Goal: Information Seeking & Learning: Compare options

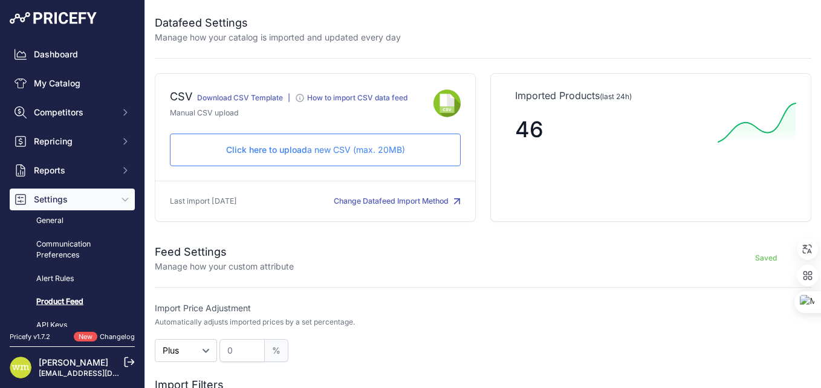
click at [63, 203] on span "Settings" at bounding box center [73, 200] width 79 height 12
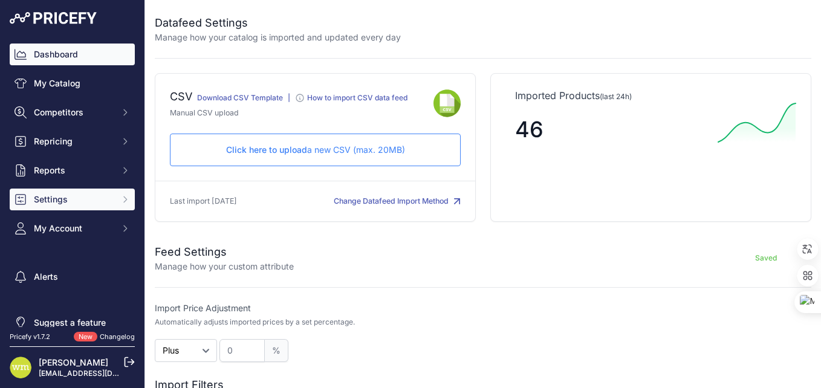
click at [44, 56] on link "Dashboard" at bounding box center [72, 55] width 125 height 22
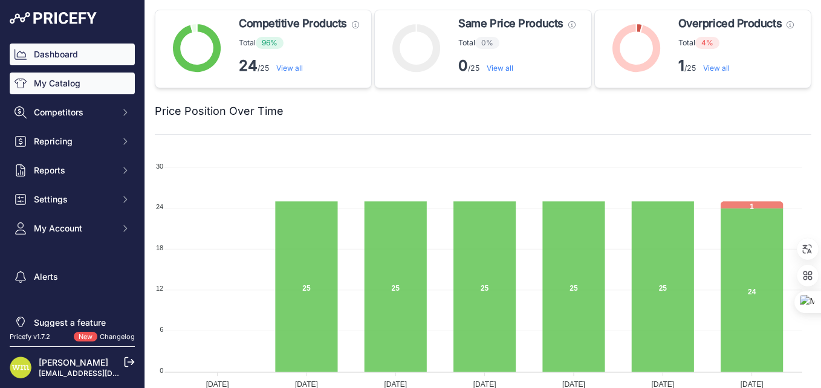
click at [62, 85] on link "My Catalog" at bounding box center [72, 84] width 125 height 22
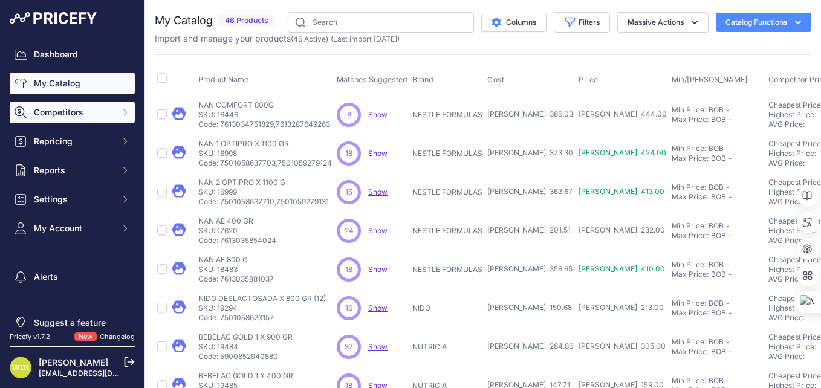
click at [70, 116] on span "Competitors" at bounding box center [73, 112] width 79 height 12
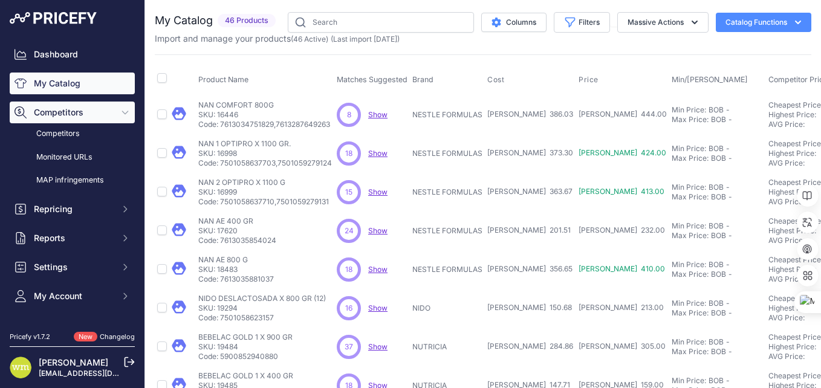
click at [63, 111] on span "Competitors" at bounding box center [73, 112] width 79 height 12
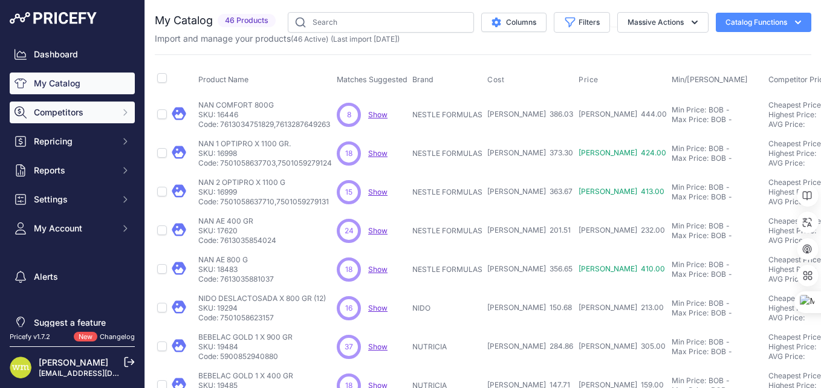
click at [63, 111] on span "Competitors" at bounding box center [73, 112] width 79 height 12
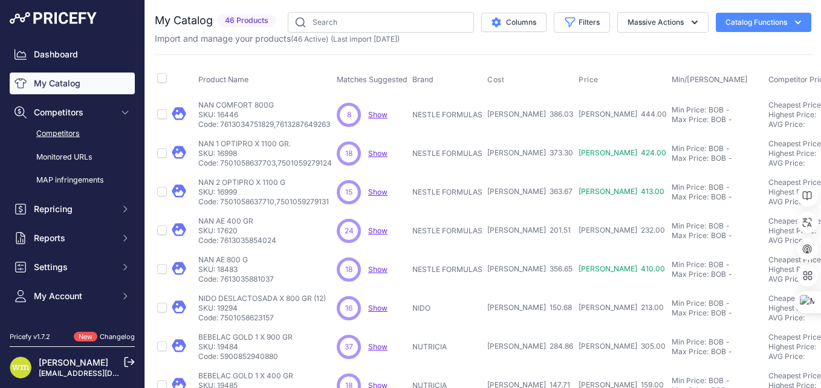
click at [62, 131] on link "Competitors" at bounding box center [72, 133] width 125 height 21
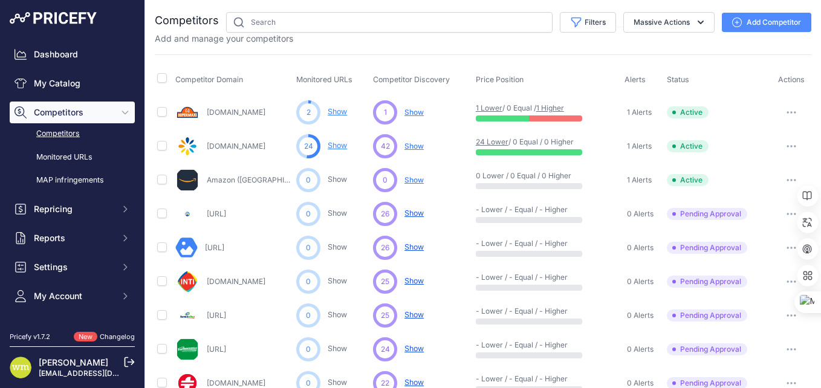
click at [789, 115] on button "button" at bounding box center [791, 112] width 24 height 17
click at [741, 139] on link "View Competitor Profile" at bounding box center [758, 137] width 101 height 19
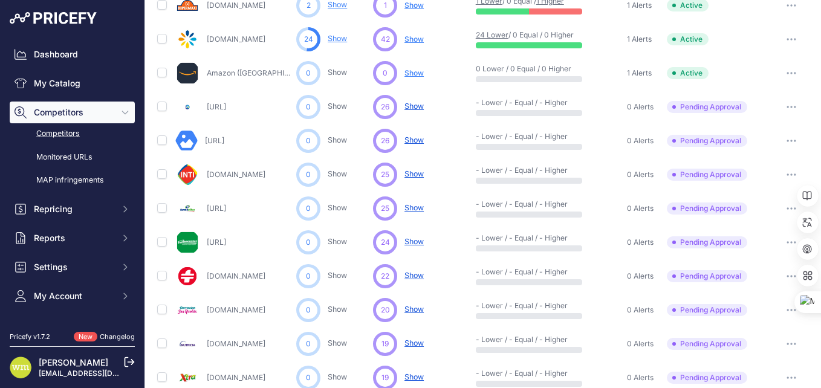
scroll to position [121, 0]
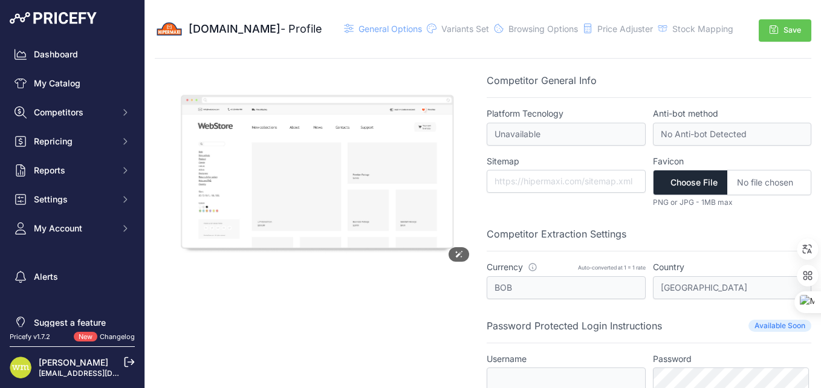
click at [314, 164] on img at bounding box center [317, 172] width 325 height 198
click at [447, 30] on span "Variants Set" at bounding box center [465, 29] width 48 height 10
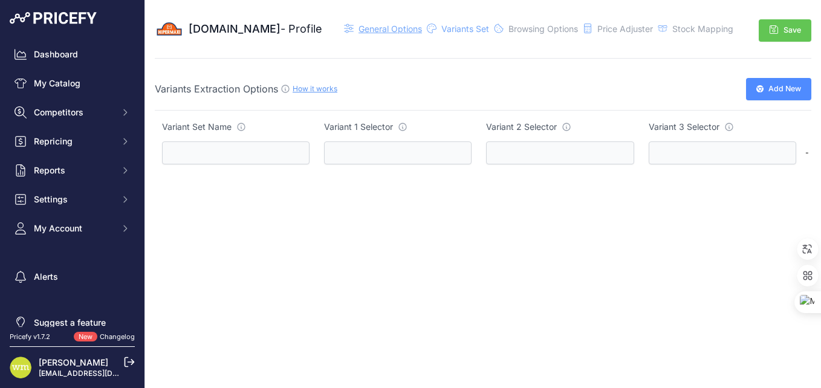
click at [393, 30] on span "General Options" at bounding box center [390, 29] width 63 height 10
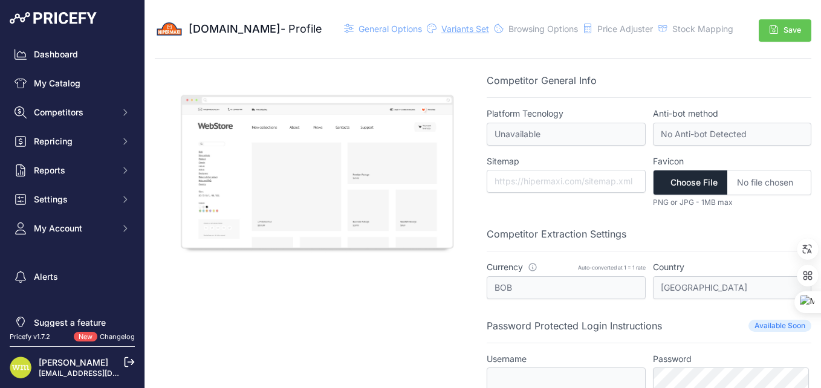
click at [446, 28] on span "Variants Set" at bounding box center [465, 29] width 48 height 10
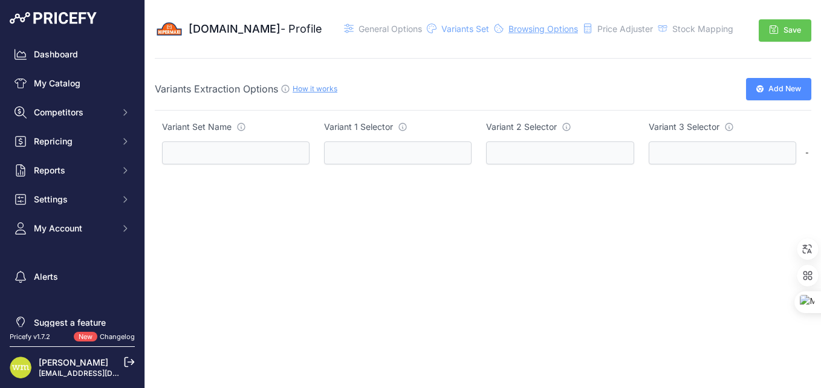
click at [516, 32] on span "Browsing Options" at bounding box center [544, 29] width 70 height 10
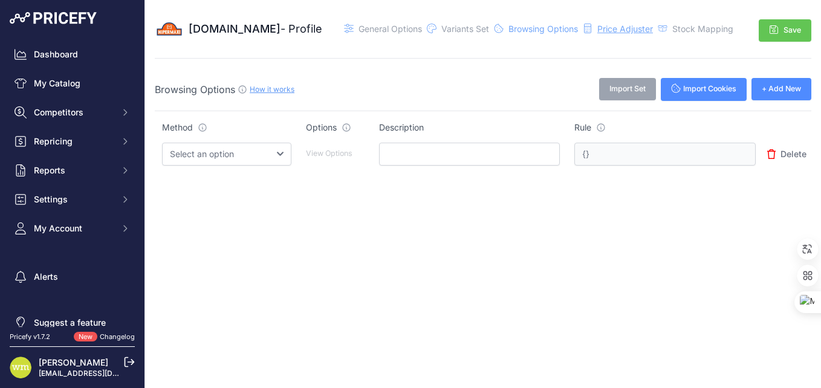
click at [602, 27] on span "Price Adjuster" at bounding box center [625, 29] width 56 height 10
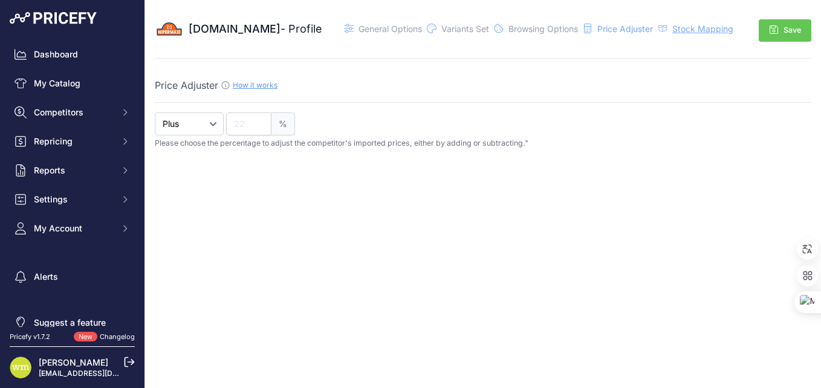
click at [694, 31] on span "Stock Mapping" at bounding box center [702, 29] width 61 height 10
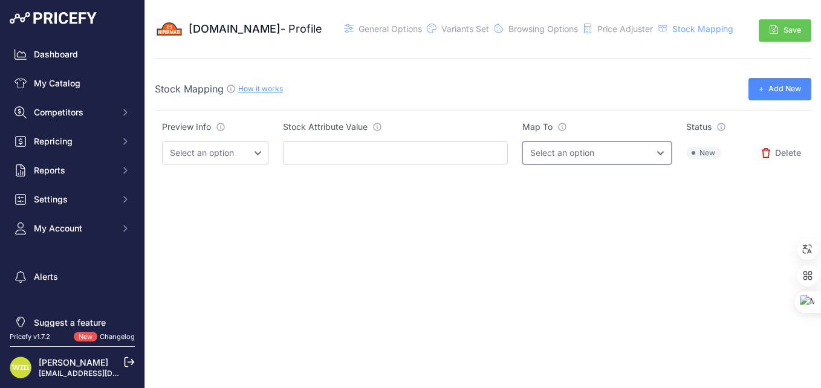
click at [653, 152] on select "Select an option InStock OutOfStock" at bounding box center [596, 153] width 149 height 23
click at [467, 207] on div "Hipermaxi.com - Profile General Options" at bounding box center [483, 105] width 657 height 210
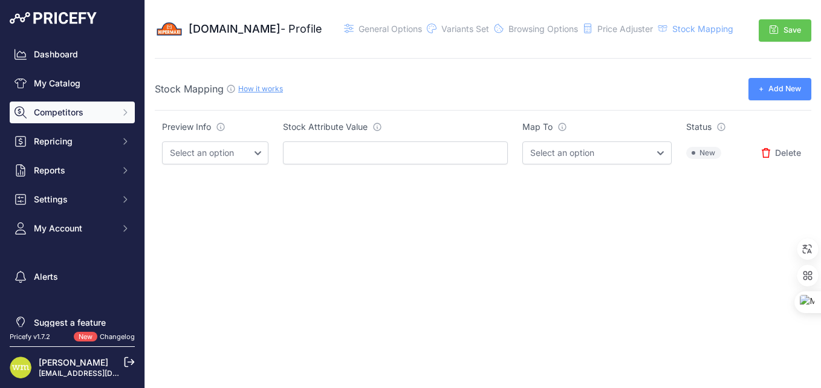
click at [69, 112] on span "Competitors" at bounding box center [73, 112] width 79 height 12
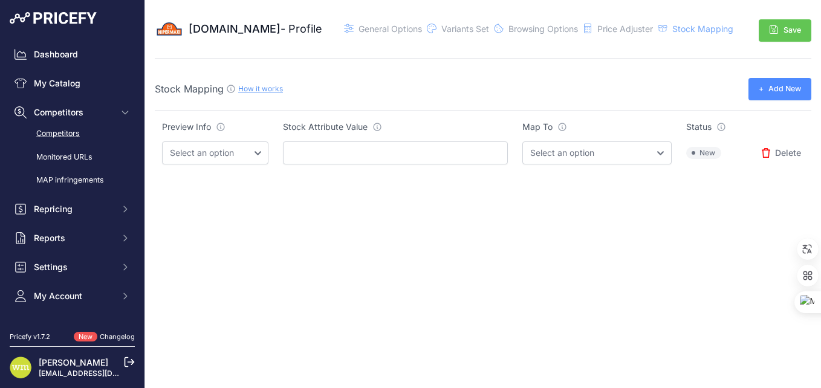
click at [56, 133] on link "Competitors" at bounding box center [72, 133] width 125 height 21
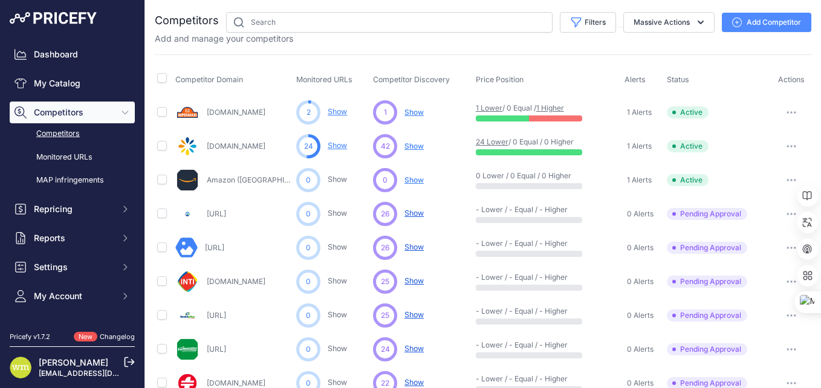
click at [522, 154] on div at bounding box center [529, 152] width 106 height 6
click at [59, 116] on span "Competitors" at bounding box center [73, 112] width 79 height 12
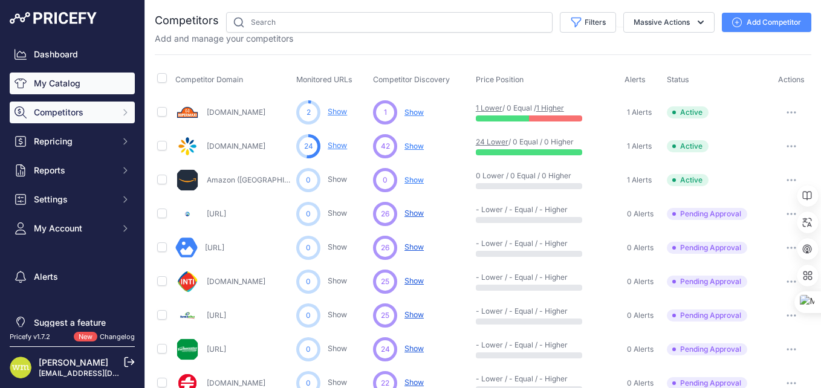
click at [61, 82] on link "My Catalog" at bounding box center [72, 84] width 125 height 22
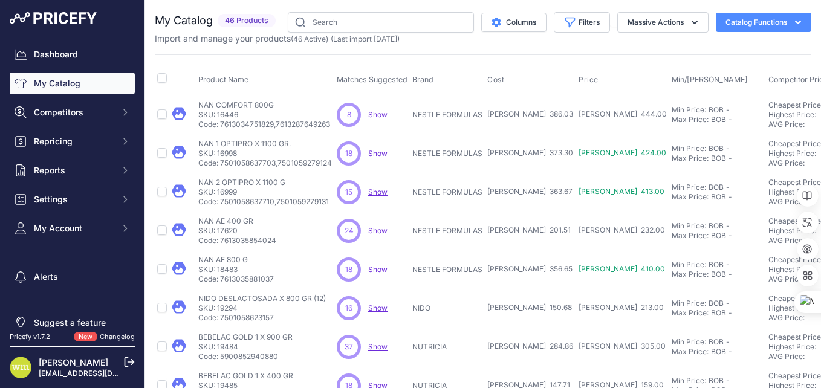
click at [230, 110] on p "SKU: 16446" at bounding box center [264, 115] width 132 height 10
click at [380, 117] on span "Show" at bounding box center [377, 114] width 19 height 9
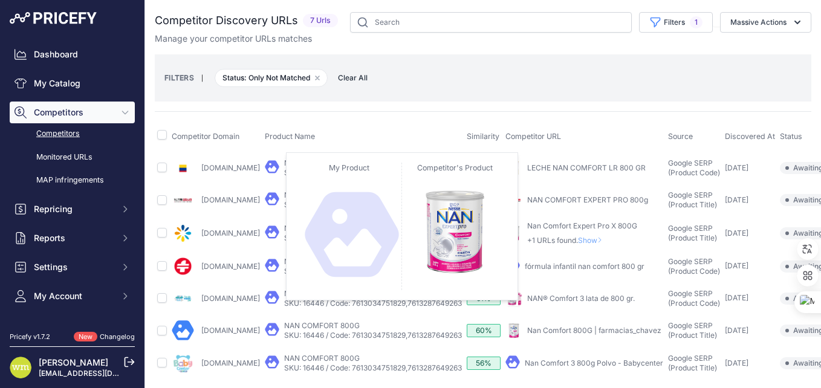
scroll to position [21, 0]
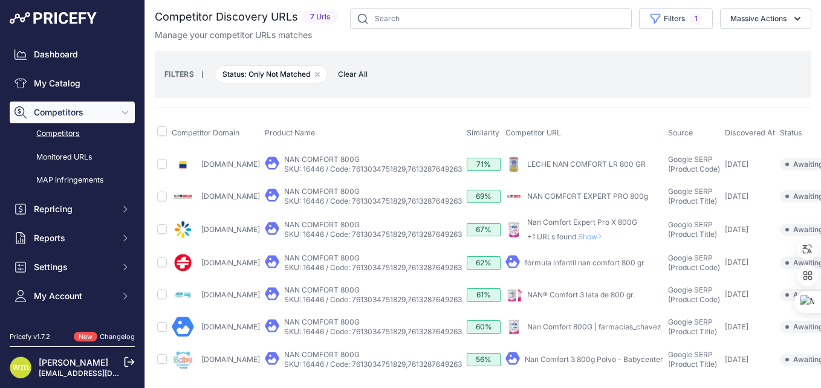
click at [587, 258] on link "fórmula infantil nan comfort 800 gr" at bounding box center [585, 262] width 120 height 9
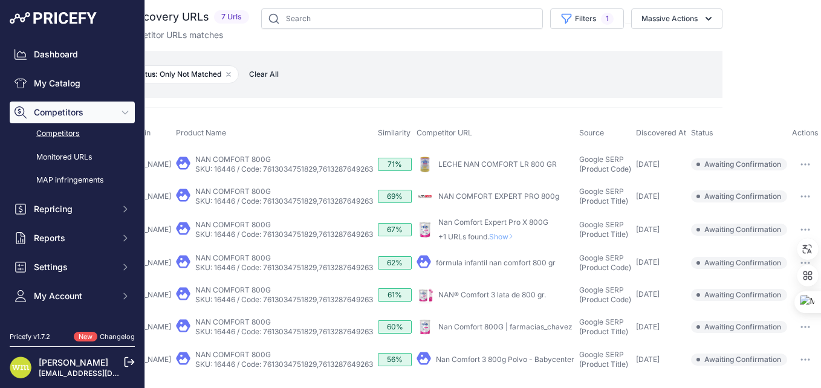
scroll to position [21, 130]
click at [95, 110] on span "Competitors" at bounding box center [73, 112] width 79 height 12
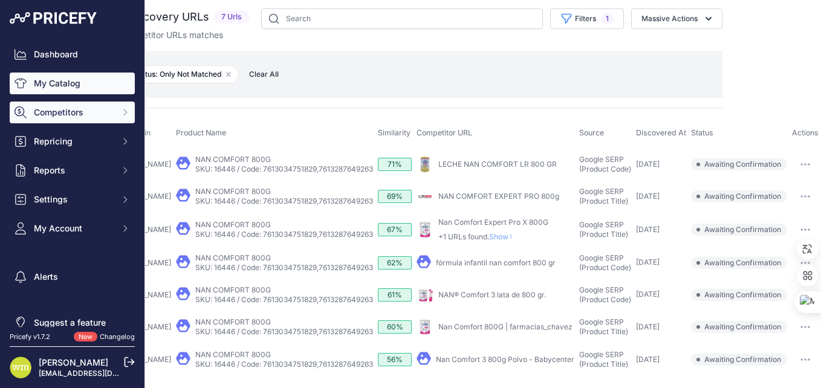
click at [67, 88] on link "My Catalog" at bounding box center [72, 84] width 125 height 22
